Goal: Contribute content

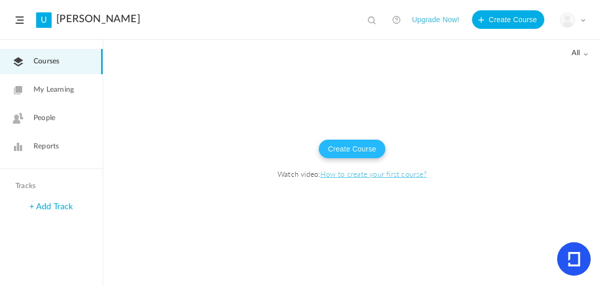
click at [357, 143] on button "Create Course" at bounding box center [352, 149] width 67 height 19
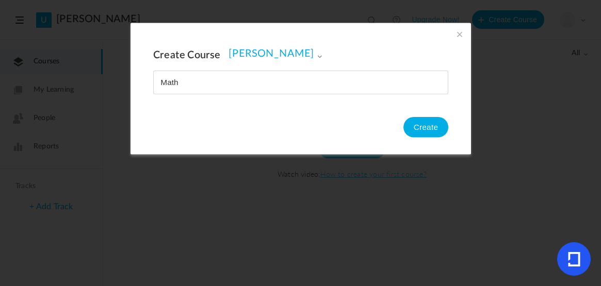
type input "Math"
click at [427, 128] on button "Create" at bounding box center [425, 127] width 45 height 21
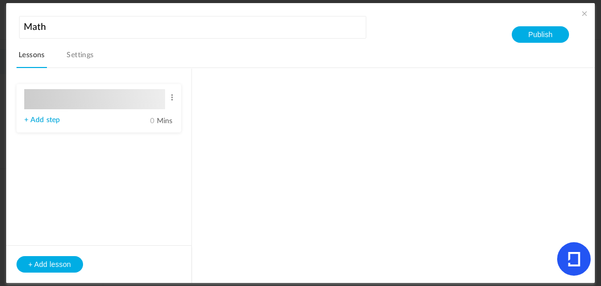
type input "Lesson 1"
type input "0"
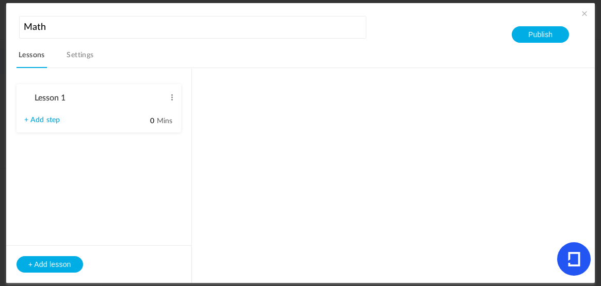
type input "Step 1"
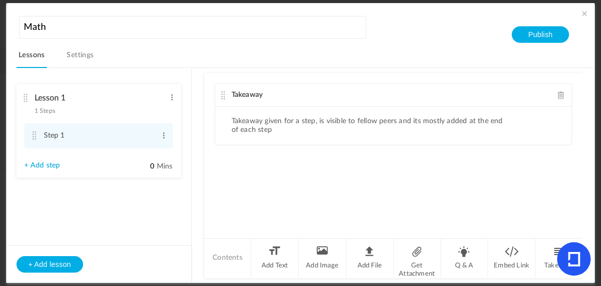
click at [247, 258] on li "Contents" at bounding box center [227, 258] width 47 height 39
click at [242, 259] on li "Contents" at bounding box center [227, 258] width 47 height 39
click at [379, 259] on li "Add File" at bounding box center [369, 258] width 47 height 39
